Goal: Task Accomplishment & Management: Use online tool/utility

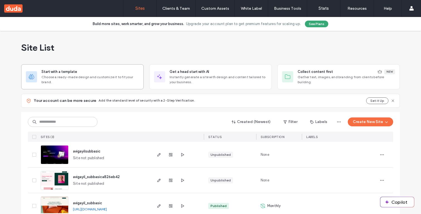
click at [128, 76] on span "Choose a ready-made design and customize it to fit your brand." at bounding box center [91, 80] width 98 height 10
